Goal: Find contact information: Find contact information

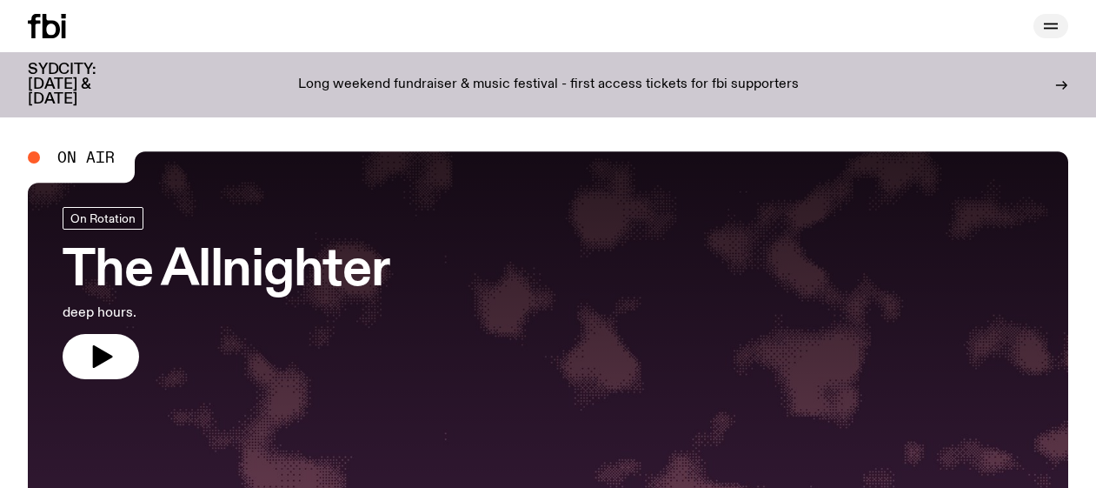
click at [1053, 26] on icon "button" at bounding box center [1051, 26] width 21 height 21
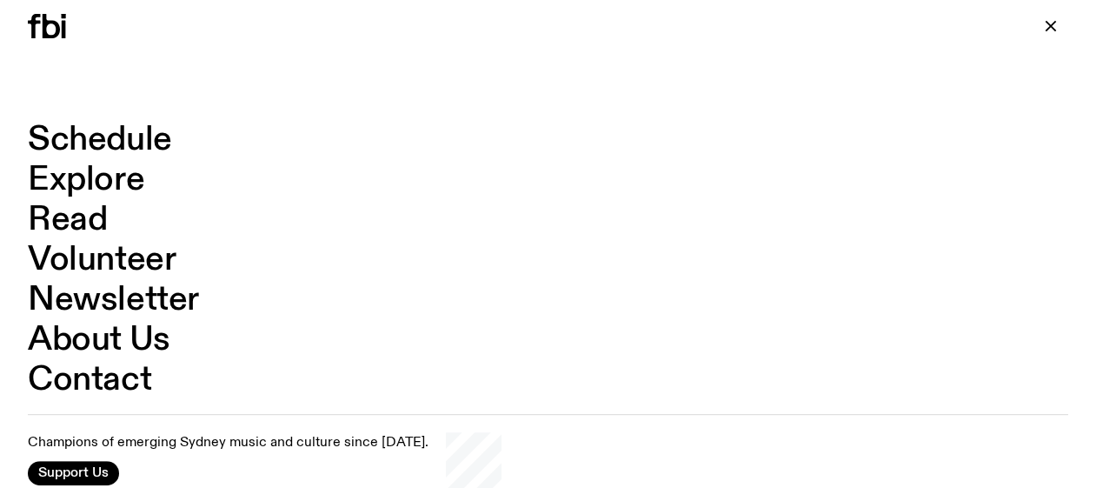
click at [128, 374] on link "Contact" at bounding box center [89, 379] width 123 height 33
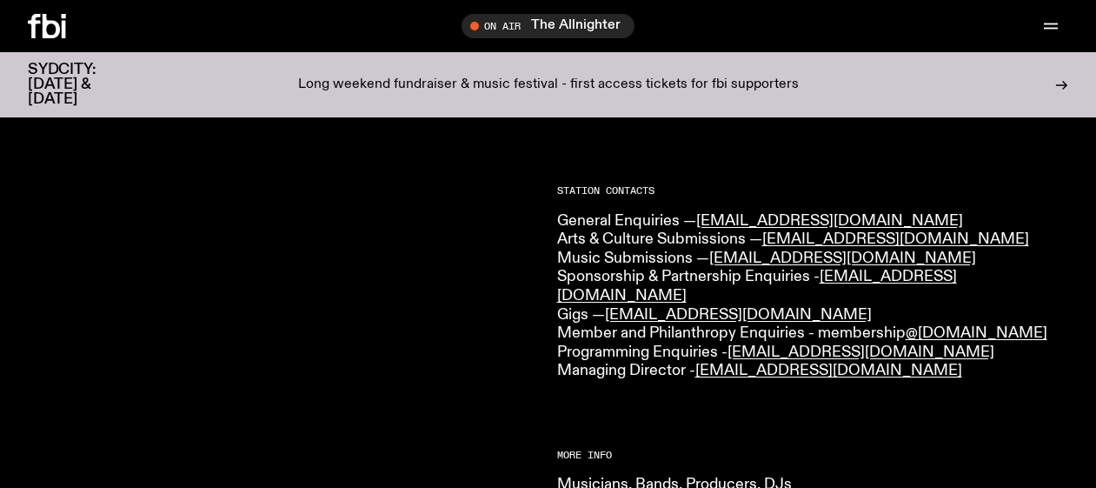
scroll to position [423, 0]
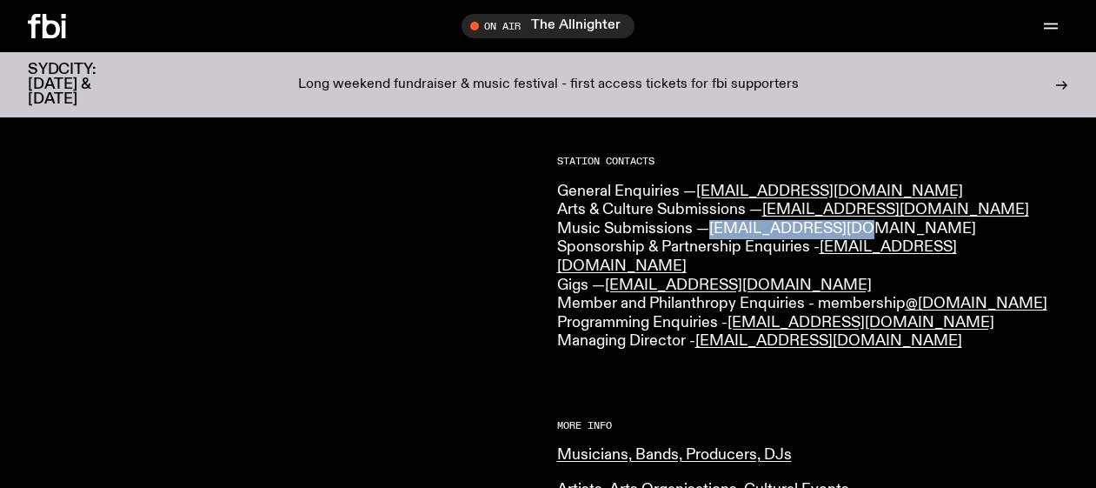
drag, startPoint x: 882, startPoint y: 226, endPoint x: 716, endPoint y: 231, distance: 165.3
click at [716, 233] on p "General Enquiries — [EMAIL_ADDRESS][DOMAIN_NAME] Arts & Culture Submissions — […" at bounding box center [813, 267] width 512 height 169
copy link "[EMAIL_ADDRESS][DOMAIN_NAME]"
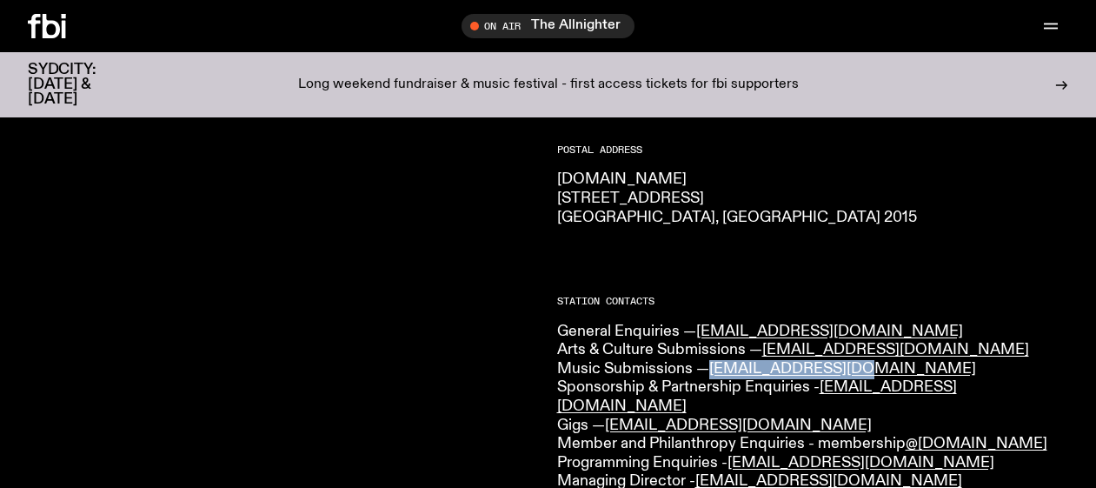
scroll to position [0, 0]
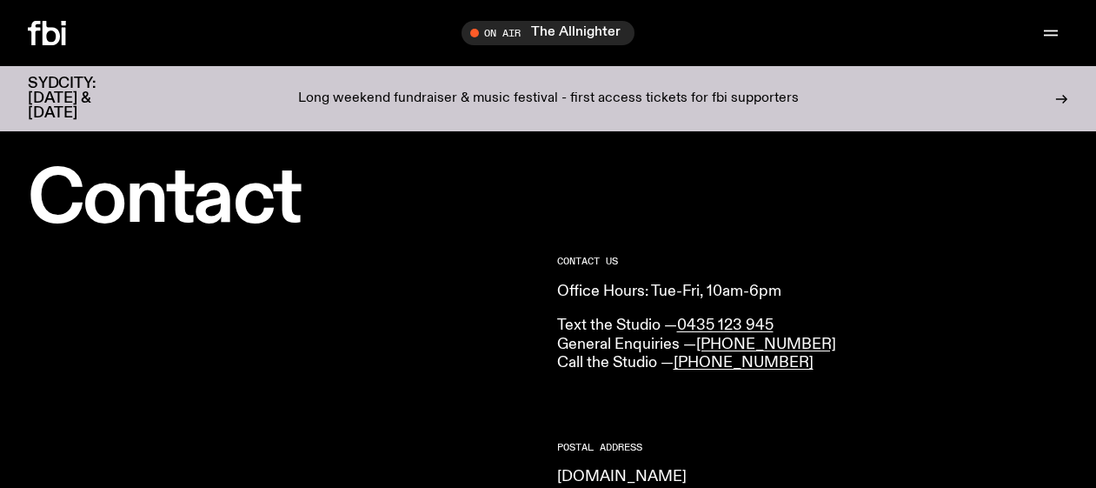
click at [70, 44] on div at bounding box center [69, 33] width 83 height 24
click at [46, 34] on icon at bounding box center [51, 33] width 17 height 24
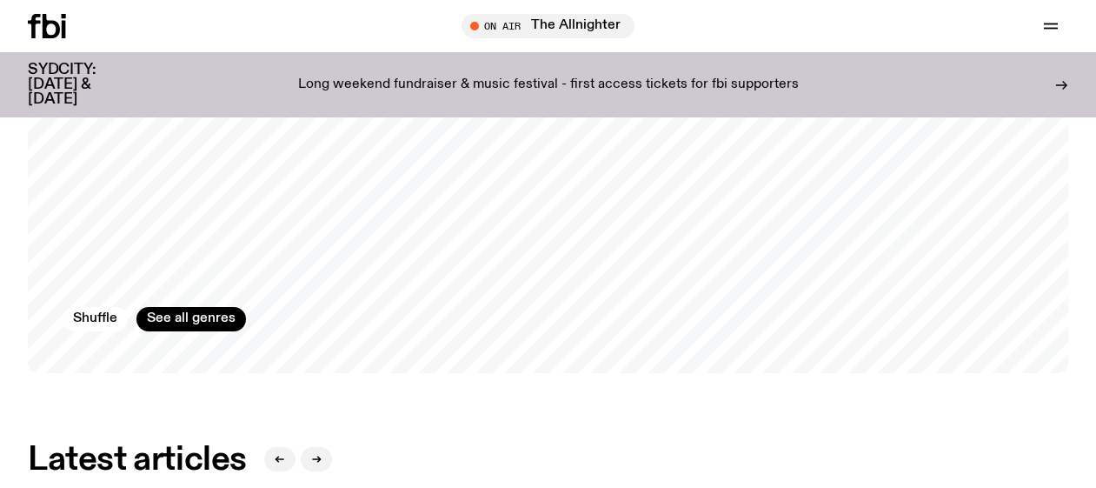
scroll to position [1783, 0]
